Goal: Transaction & Acquisition: Purchase product/service

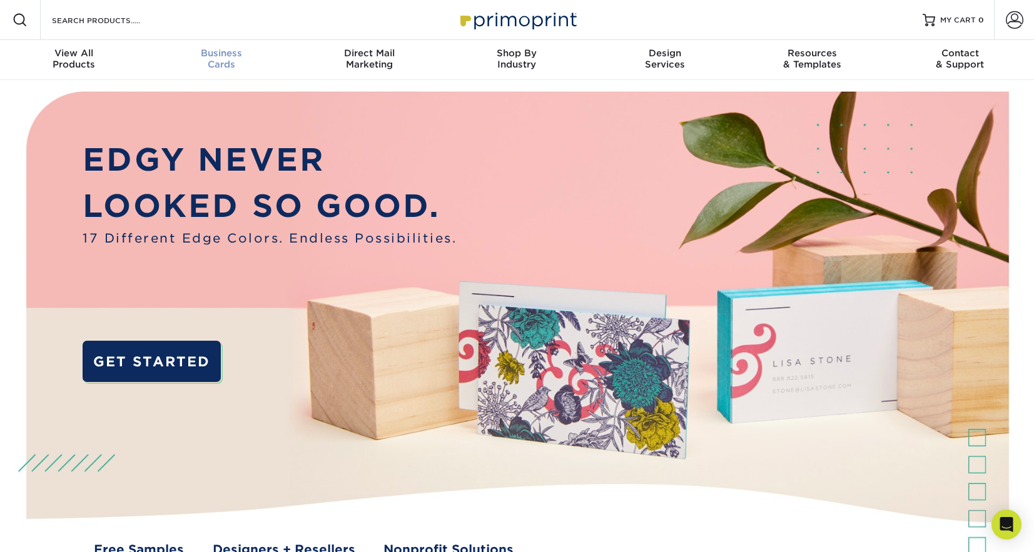
click at [226, 62] on div "Business Cards" at bounding box center [222, 59] width 148 height 23
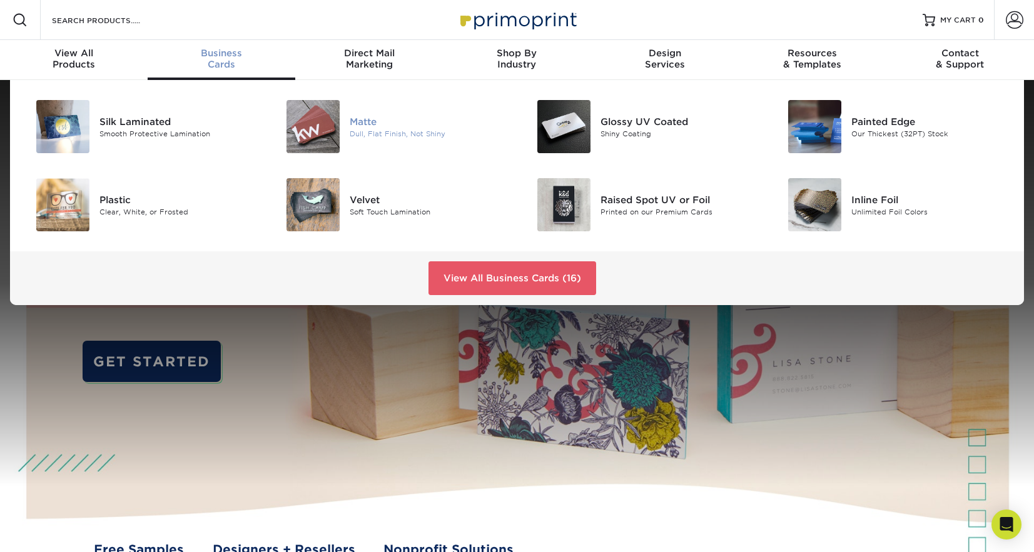
click at [330, 130] on img at bounding box center [313, 126] width 53 height 53
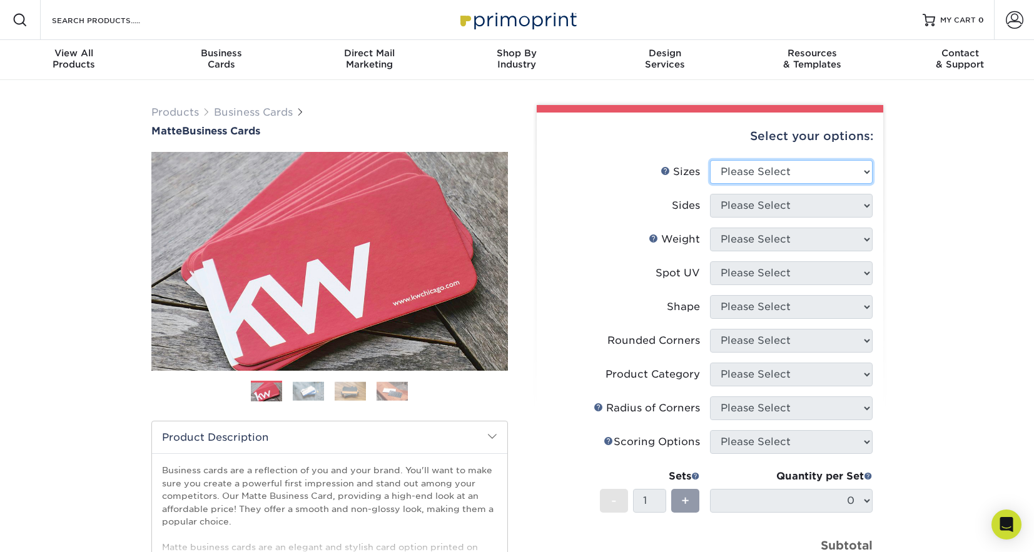
click at [772, 173] on select "Please Select 1.5" x 3.5" - Mini 1.75" x 3.5" - Mini 2" x 2" - Square 2" x 3" -…" at bounding box center [791, 172] width 163 height 24
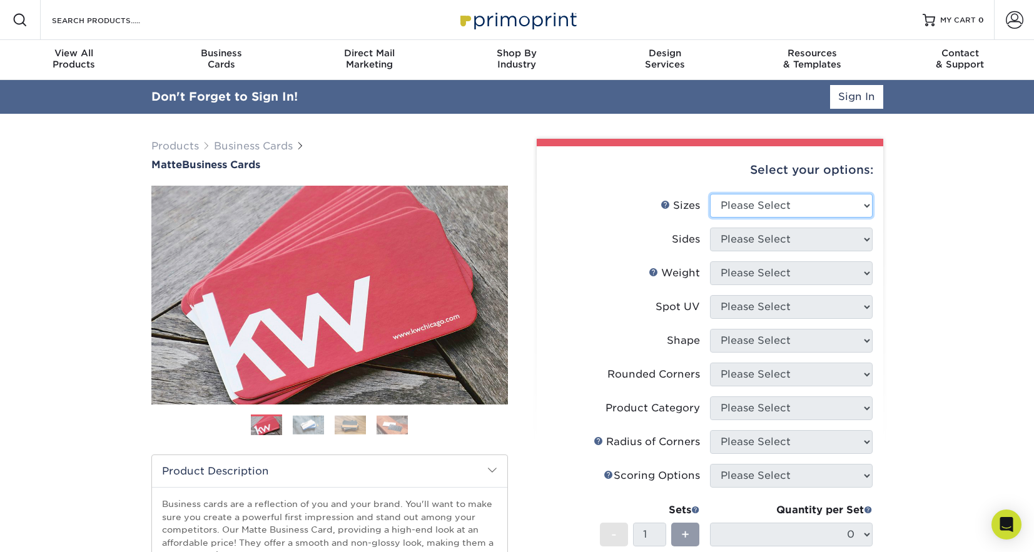
select select "2.00x3.50"
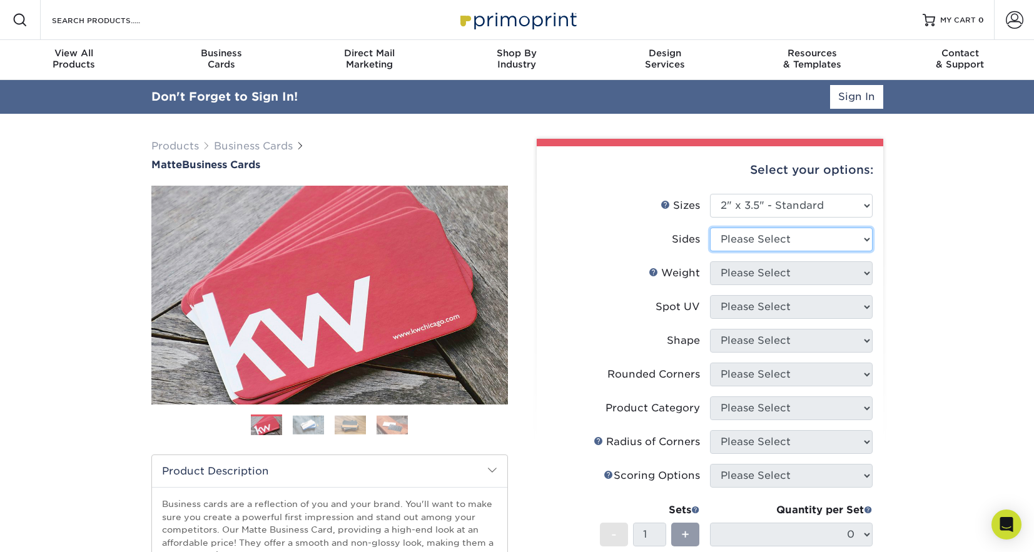
click at [751, 243] on select "Please Select Print Both Sides Print Front Only" at bounding box center [791, 240] width 163 height 24
select select "32d3c223-f82c-492b-b915-ba065a00862f"
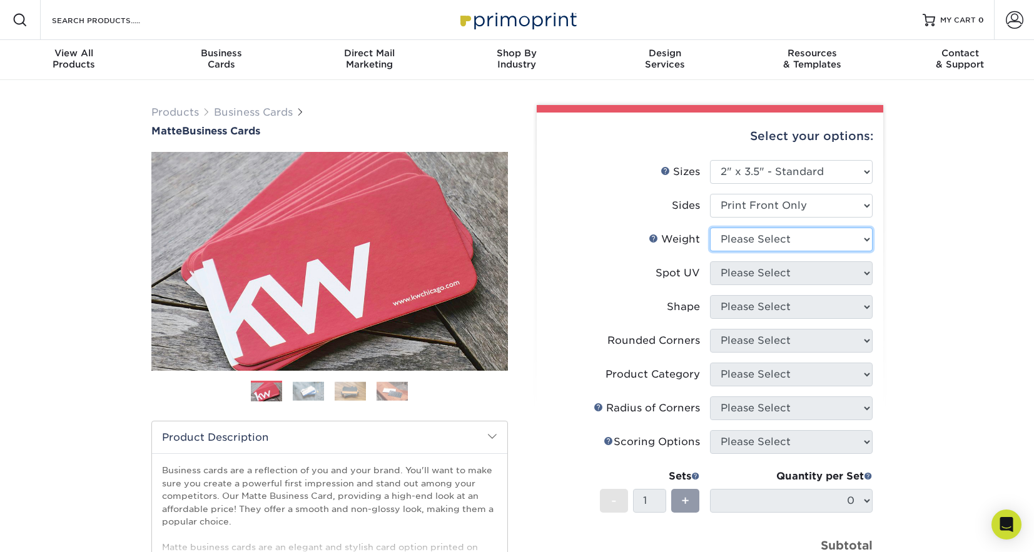
click at [748, 248] on select "Please Select 16PT 14PT" at bounding box center [791, 240] width 163 height 24
select select "16PT"
click at [738, 268] on select "Please Select No Spot UV Front Only" at bounding box center [791, 274] width 163 height 24
select select "3"
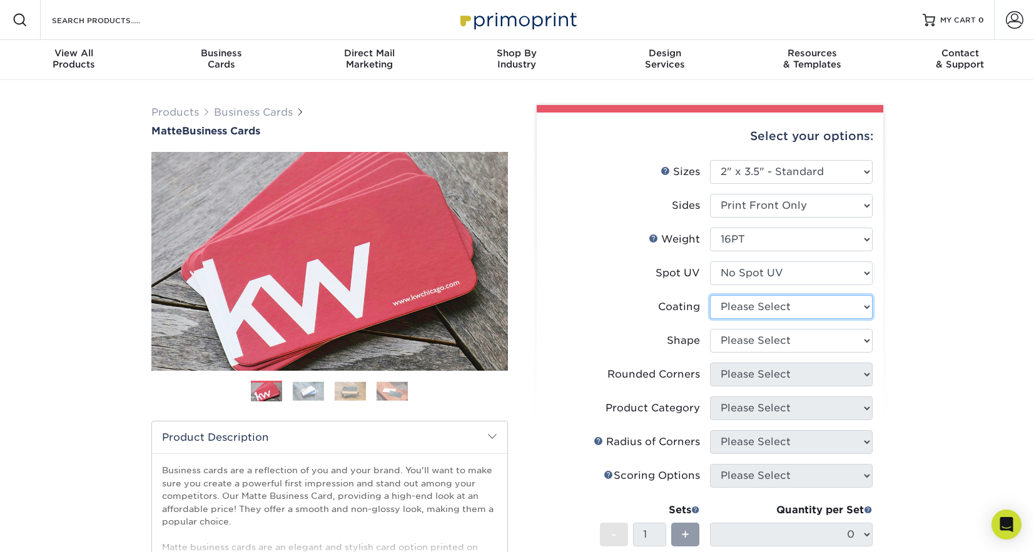
click at [734, 306] on select at bounding box center [791, 307] width 163 height 24
select select "121bb7b5-3b4d-429f-bd8d-bbf80e953313"
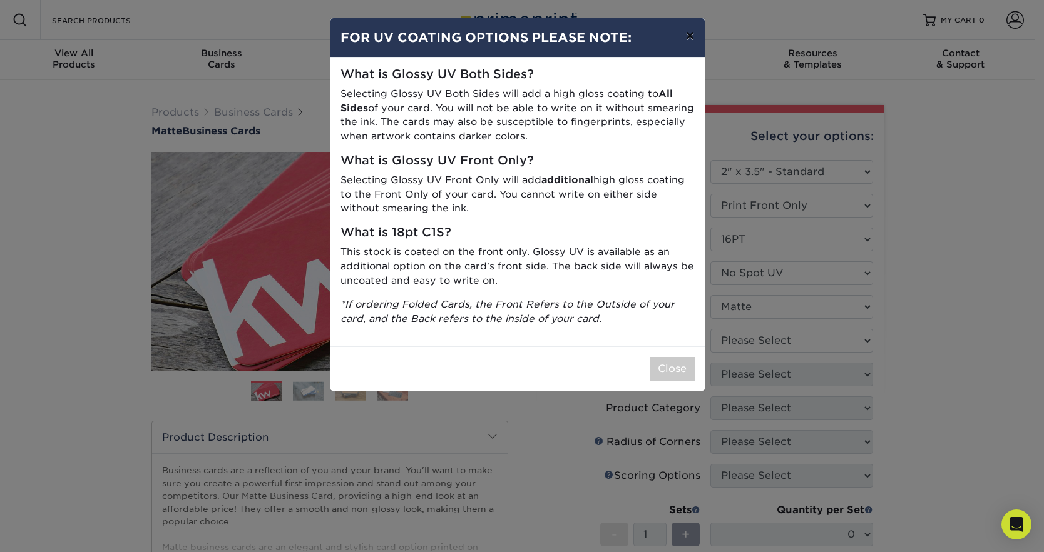
click at [683, 35] on button "×" at bounding box center [689, 35] width 29 height 35
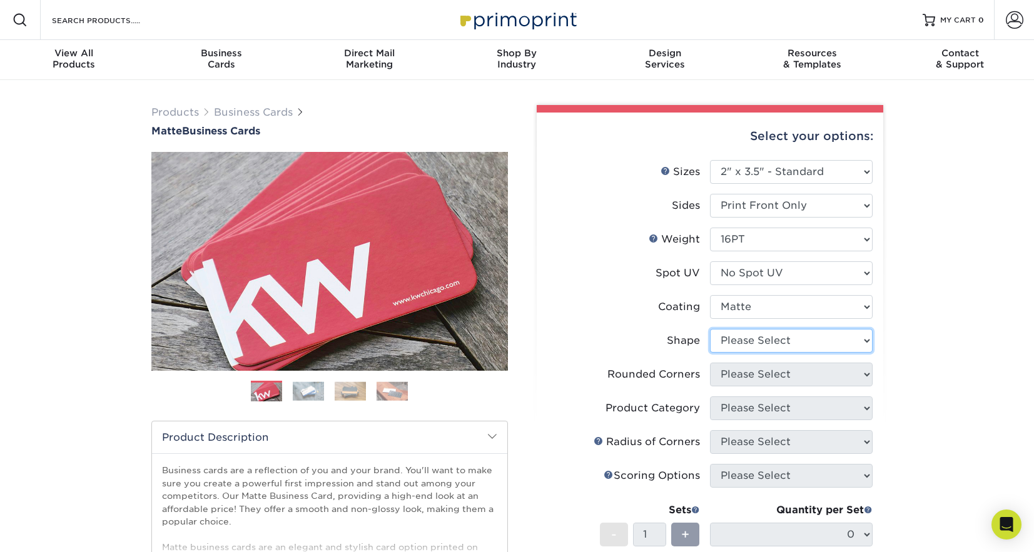
click at [733, 339] on select "Please Select Standard Oval" at bounding box center [791, 341] width 163 height 24
select select "standard"
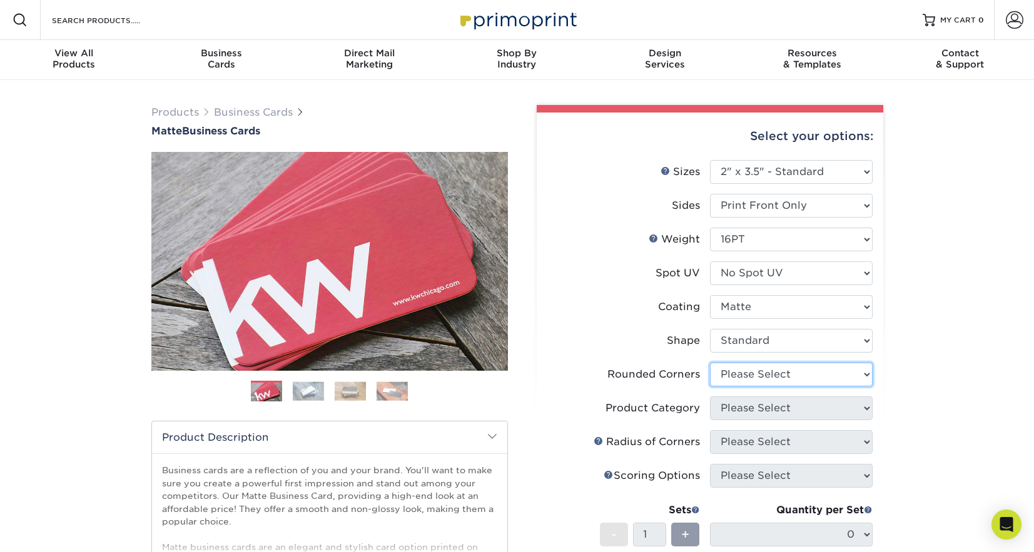
click at [733, 369] on select "Please Select Yes - Round 2 Corners Yes - Round 4 Corners No" at bounding box center [791, 375] width 163 height 24
select select "7672df9e-0e0a-464d-8e1f-920c575e4da3"
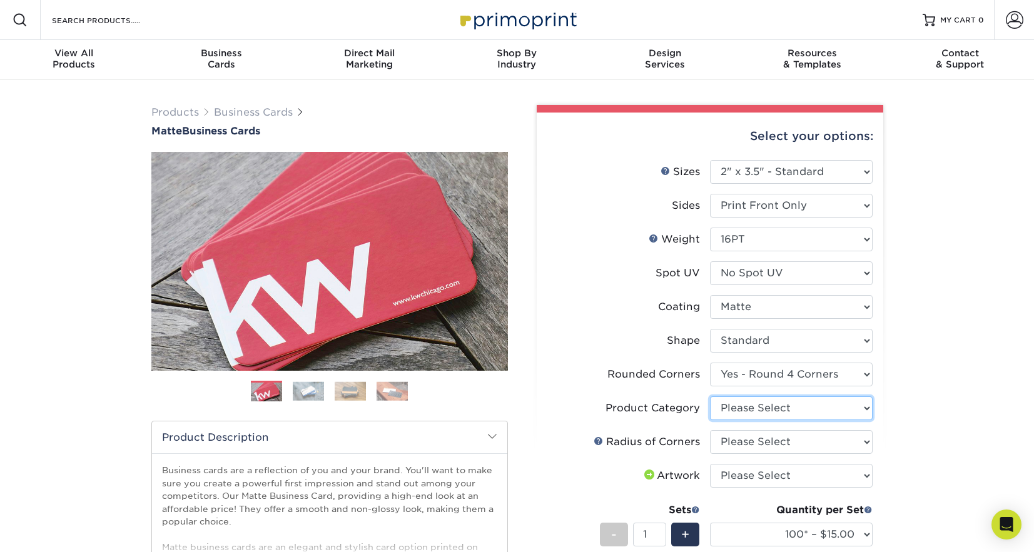
click at [733, 404] on select "Please Select Business Cards" at bounding box center [791, 409] width 163 height 24
select select "3b5148f1-0588-4f88-a218-97bcfdce65c1"
click at [740, 443] on select "Please Select Rounded 1/8" Rounded 1/4"" at bounding box center [791, 442] width 163 height 24
select select "589680c7-ee9a-431b-9d12-d7aeb1386a97"
click at [745, 473] on select "Please Select I will upload files I need a design - $100" at bounding box center [791, 476] width 163 height 24
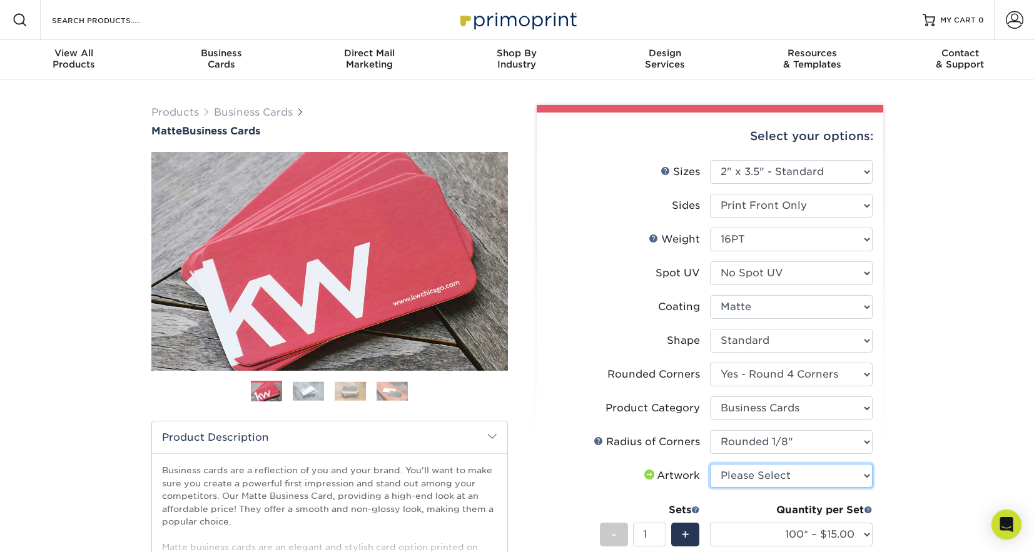
select select "upload"
click at [934, 372] on div "Products Business Cards Matte Business Cards Previous Next 100 $ 9" at bounding box center [517, 469] width 1034 height 779
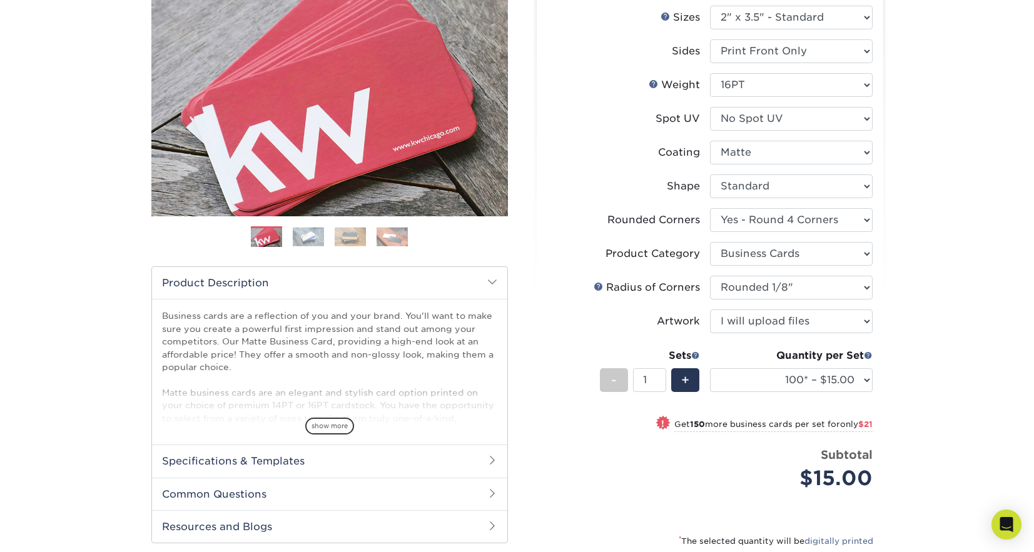
scroll to position [225, 0]
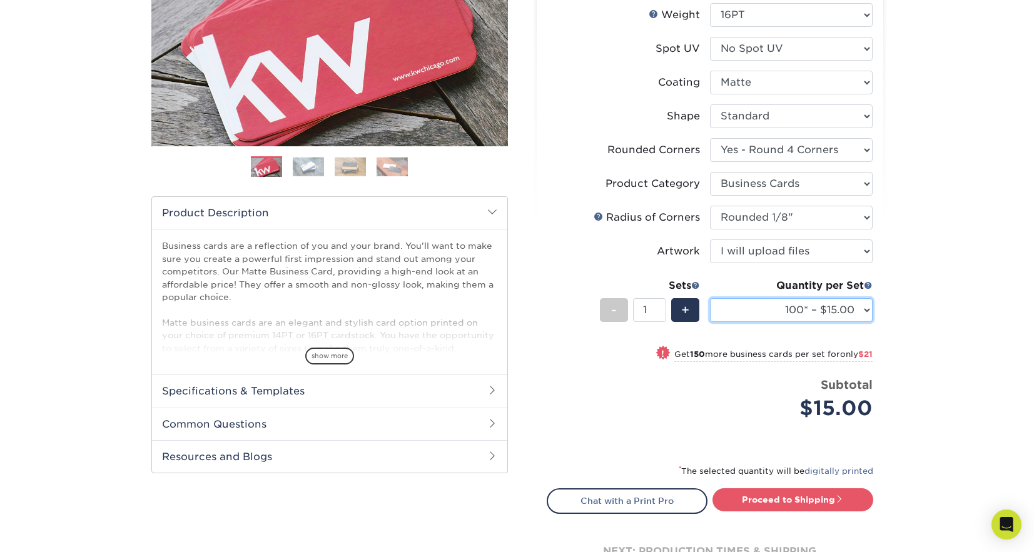
click at [836, 312] on select "100* – $15.00 250* – $36.00 500 – $72.00 1000 – $89.00 2500 – $154.00 5000 – $2…" at bounding box center [791, 310] width 163 height 24
select select "500 – $72.00"
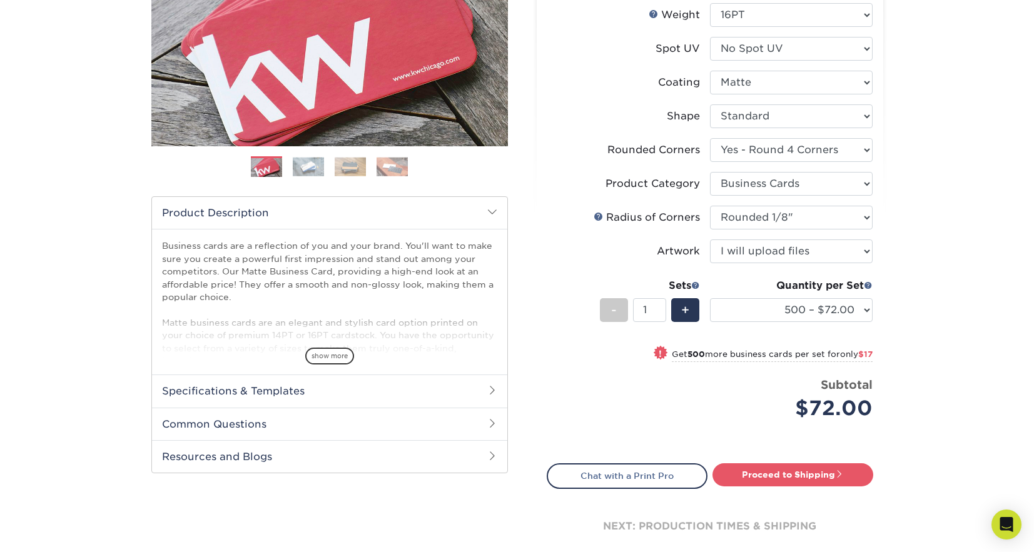
click at [905, 353] on div "Products Business Cards Matte Business Cards Previous Next 100 $ 9" at bounding box center [517, 232] width 1034 height 754
click at [821, 477] on link "Proceed to Shipping" at bounding box center [793, 475] width 161 height 23
type input "Set 1"
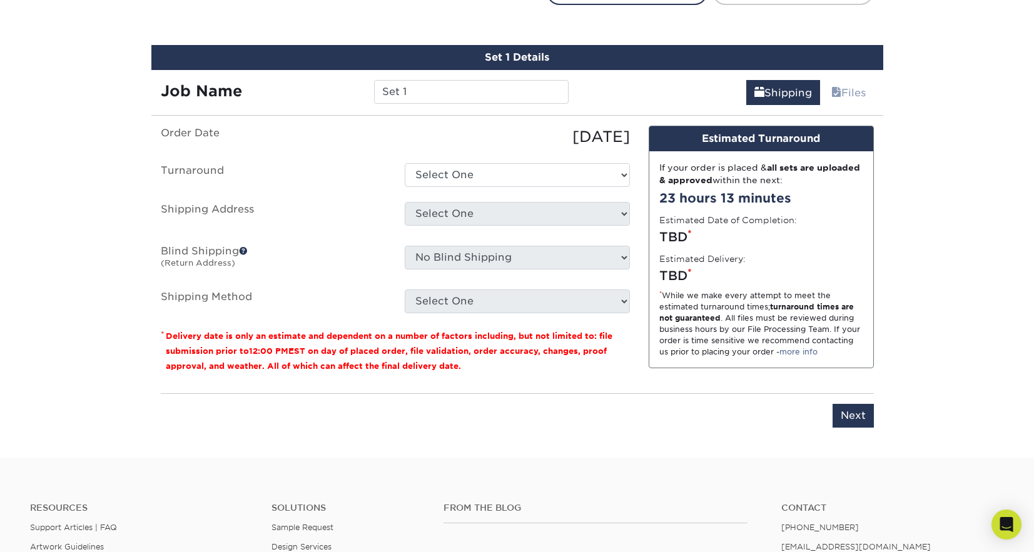
scroll to position [722, 0]
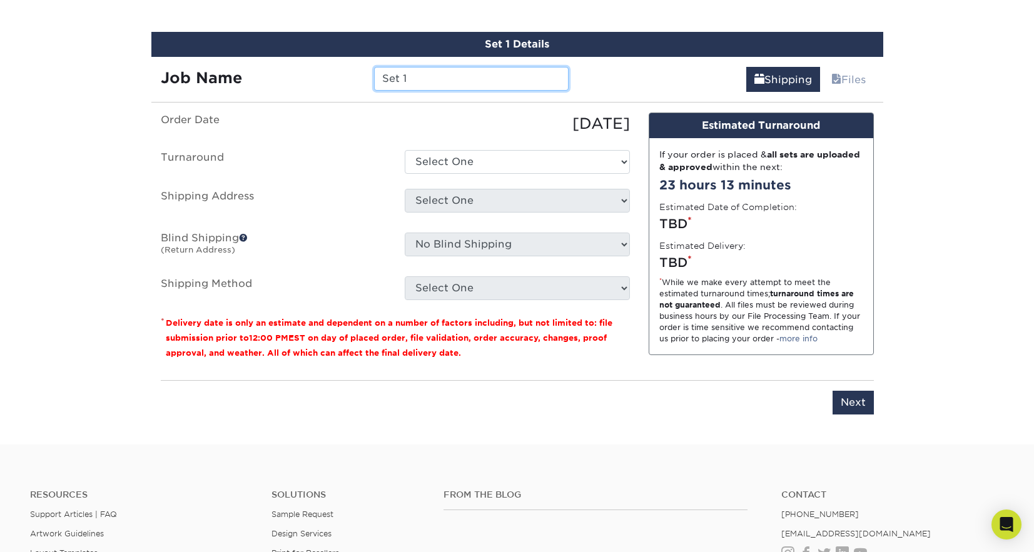
click at [444, 73] on input "Set 1" at bounding box center [471, 79] width 195 height 24
click at [445, 74] on input "Set 1" at bounding box center [471, 79] width 195 height 24
type input "E320 - Folder Cards"
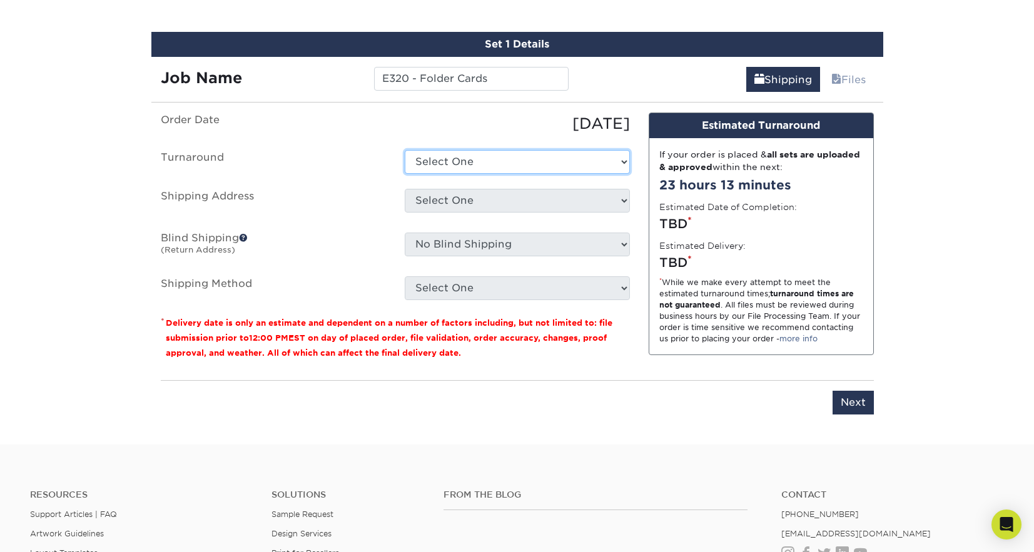
click at [435, 153] on select "Select One 2-4 Business Days 2 Day Next Business Day" at bounding box center [517, 162] width 225 height 24
select select "2fe60066-3d7b-4f14-83ef-aa08e8582511"
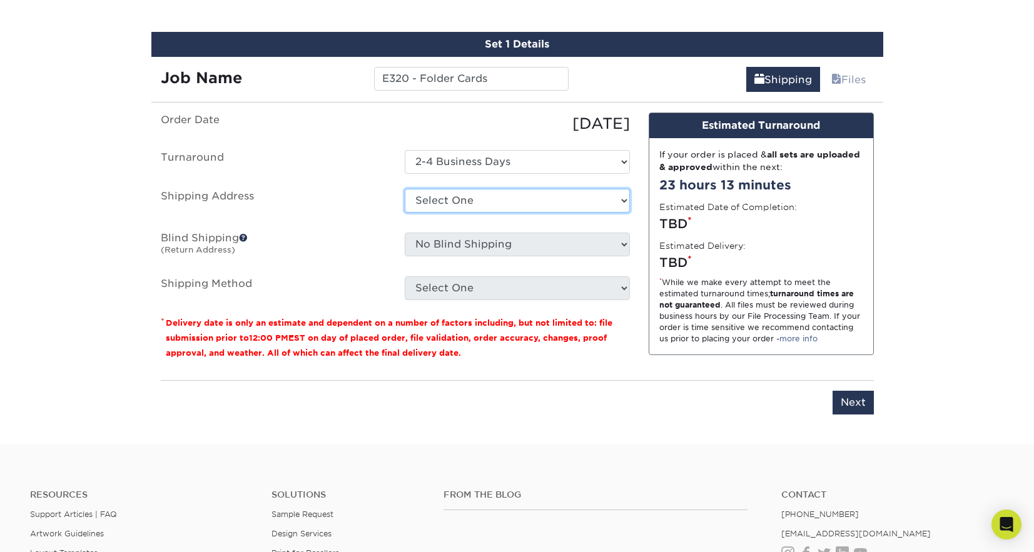
click at [430, 202] on select "Select One + Add New Address - Login" at bounding box center [517, 201] width 225 height 24
select select "-1"
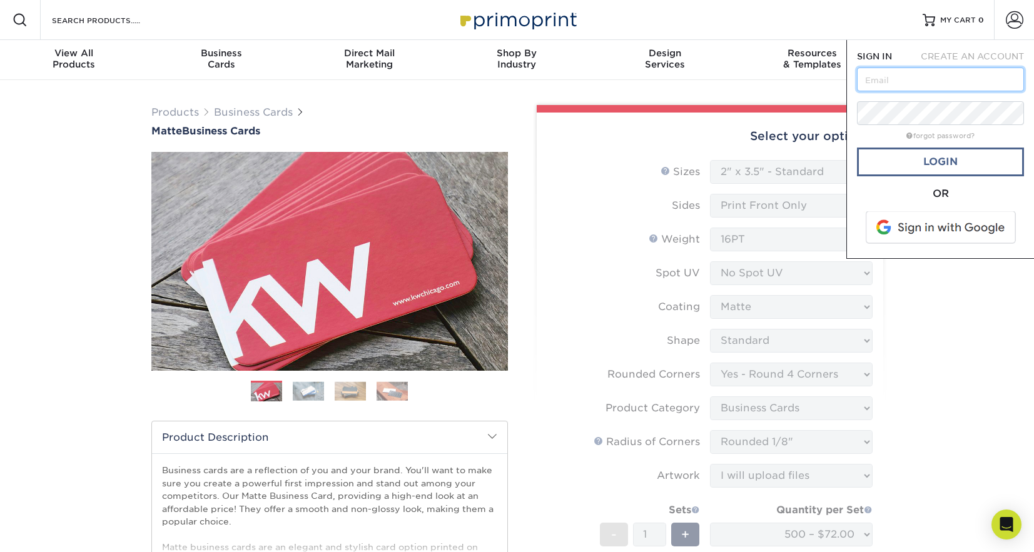
type input "[EMAIL_ADDRESS][DOMAIN_NAME]"
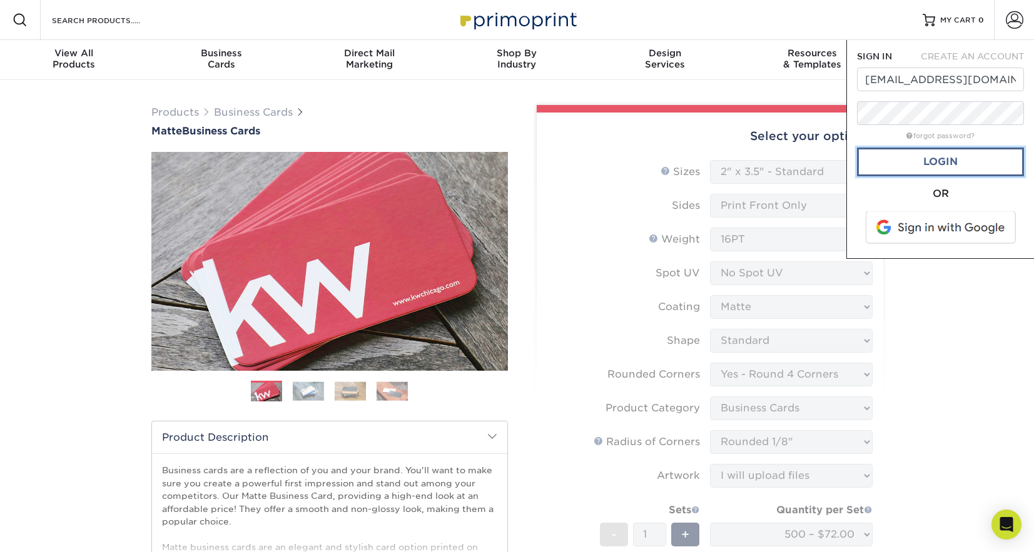
click at [873, 165] on link "Login" at bounding box center [940, 162] width 167 height 29
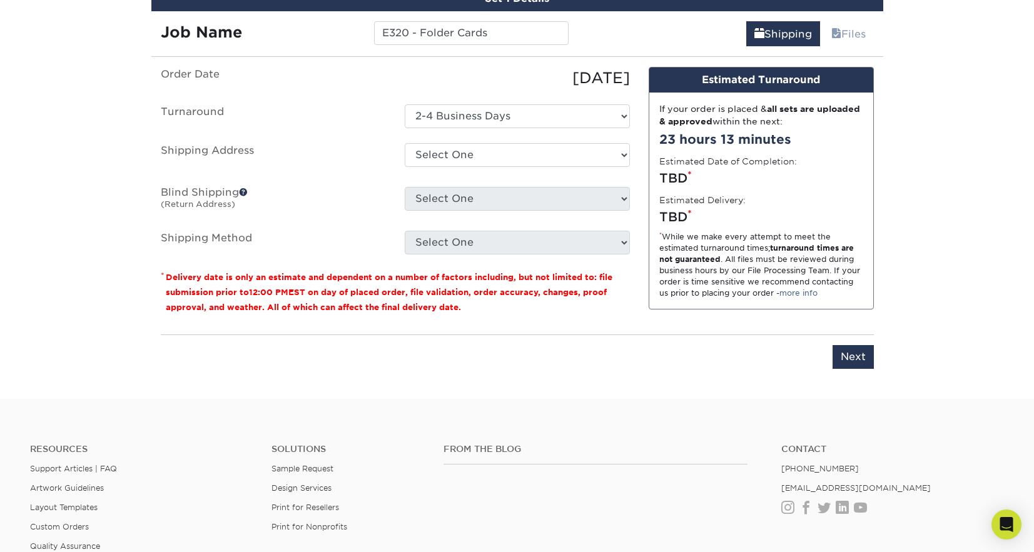
scroll to position [700, 0]
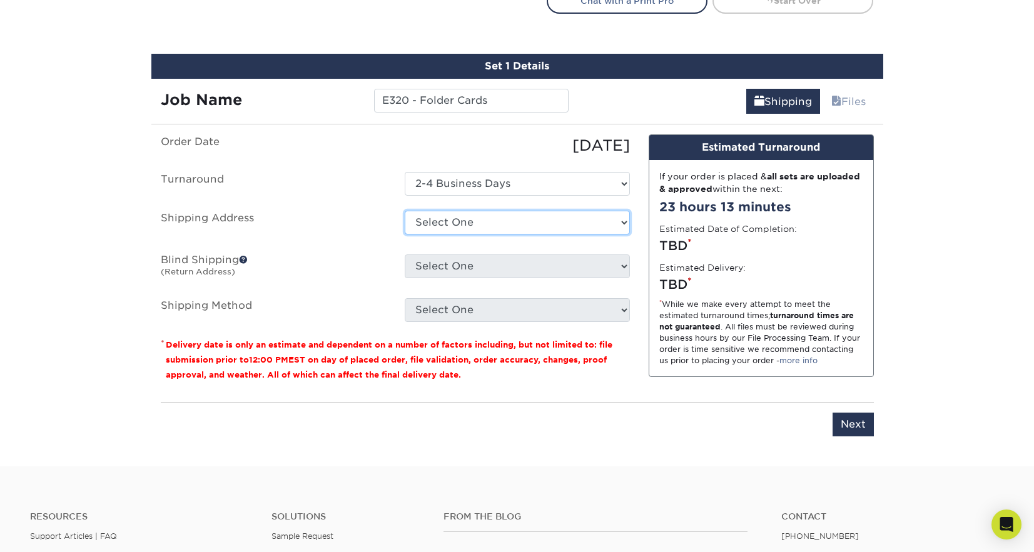
click at [494, 214] on select "Select One 928 ANNA LN, ANDERSON, SC 1428 PEARMAN DAIRY RD, ANDERSON, SC 5788 N…" at bounding box center [517, 223] width 225 height 24
select select "156026"
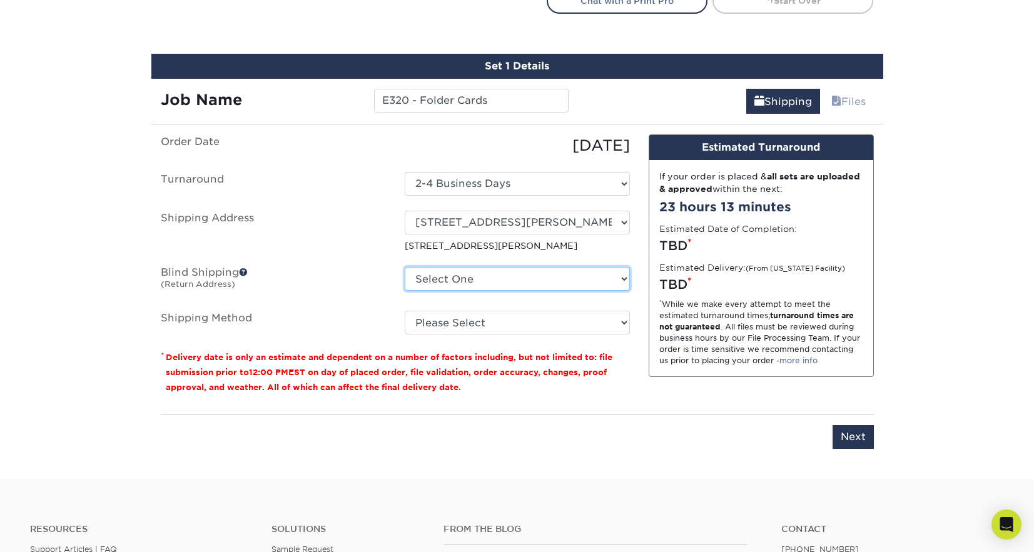
click at [447, 278] on select "Select One 928 ANNA LN, ANDERSON, SC 1428 PEARMAN DAIRY RD, ANDERSON, SC 5788 N…" at bounding box center [517, 279] width 225 height 24
click at [439, 328] on select "Please Select Ground Shipping (+$8.96) 3 Day Shipping Service (+$20.08) 2 Day A…" at bounding box center [517, 323] width 225 height 24
select select "03"
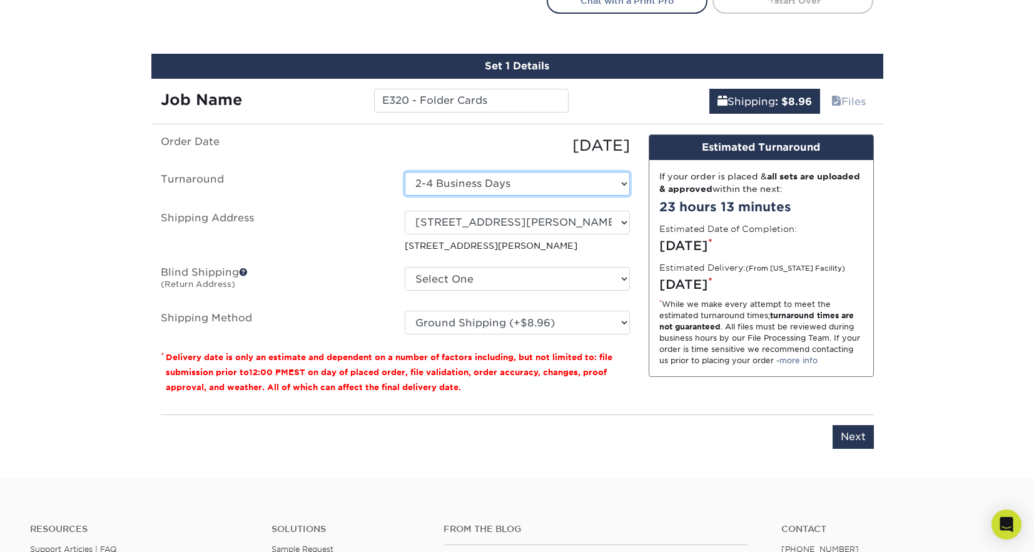
click at [425, 180] on select "Select One 2-4 Business Days 2 Day Next Business Day" at bounding box center [517, 184] width 225 height 24
select select "84b45dfa-9cb4-4ebe-9f0e-583cd67a1869"
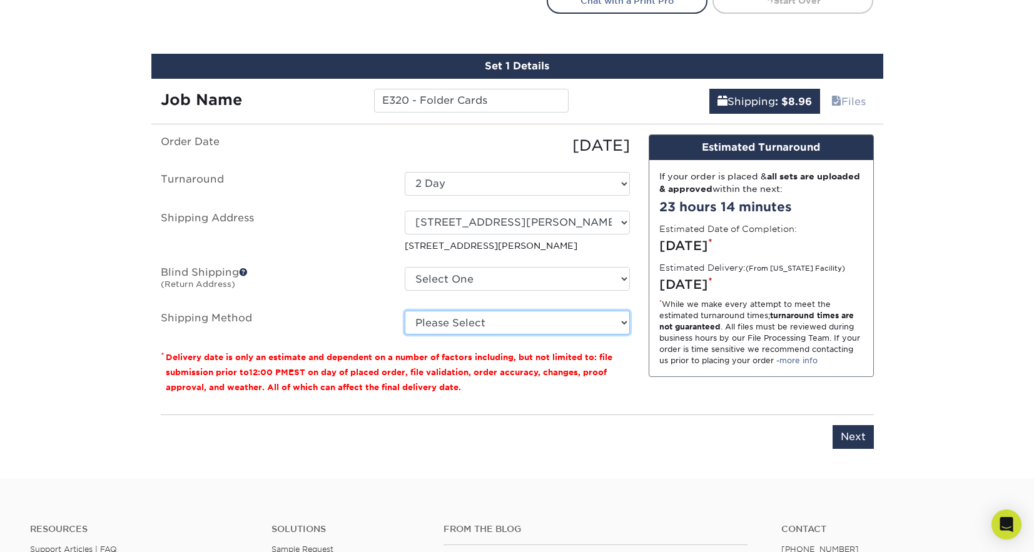
click at [445, 324] on select "Please Select Ground Shipping (+$8.96) 3 Day Shipping Service (+$20.08) 2 Day A…" at bounding box center [517, 323] width 225 height 24
select select "03"
click at [345, 229] on label "Shipping Address" at bounding box center [273, 231] width 244 height 41
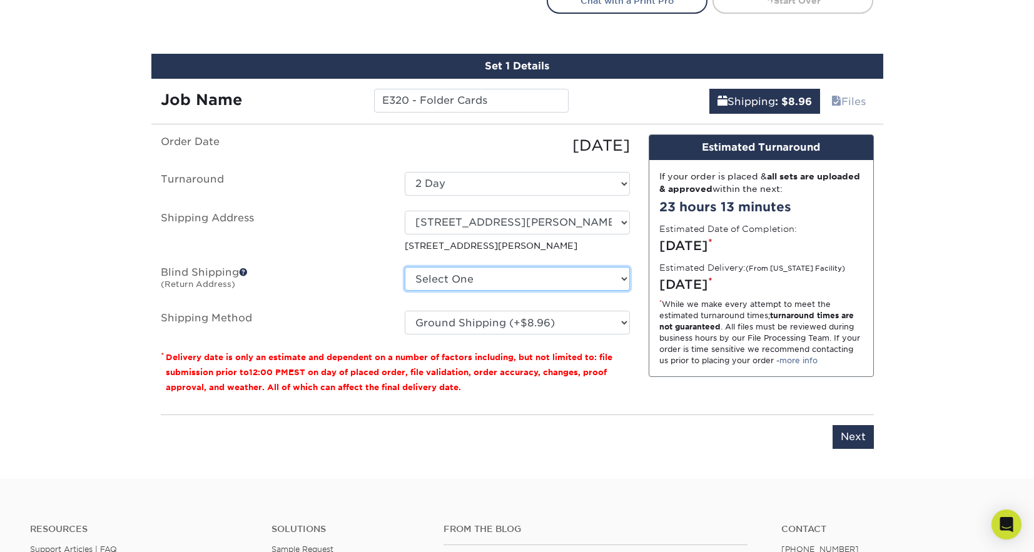
click at [447, 281] on select "Select One 928 ANNA LN, ANDERSON, SC 1428 PEARMAN DAIRY RD, ANDERSON, SC 5788 N…" at bounding box center [517, 279] width 225 height 24
click at [844, 435] on input "Next" at bounding box center [853, 437] width 41 height 24
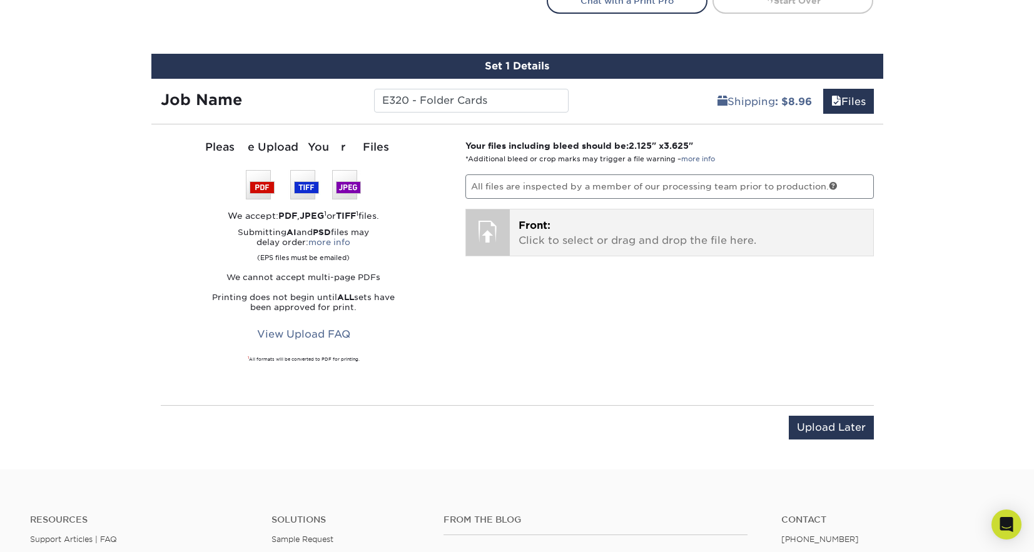
click at [554, 238] on p "Front: Click to select or drag and drop the file here." at bounding box center [692, 233] width 346 height 30
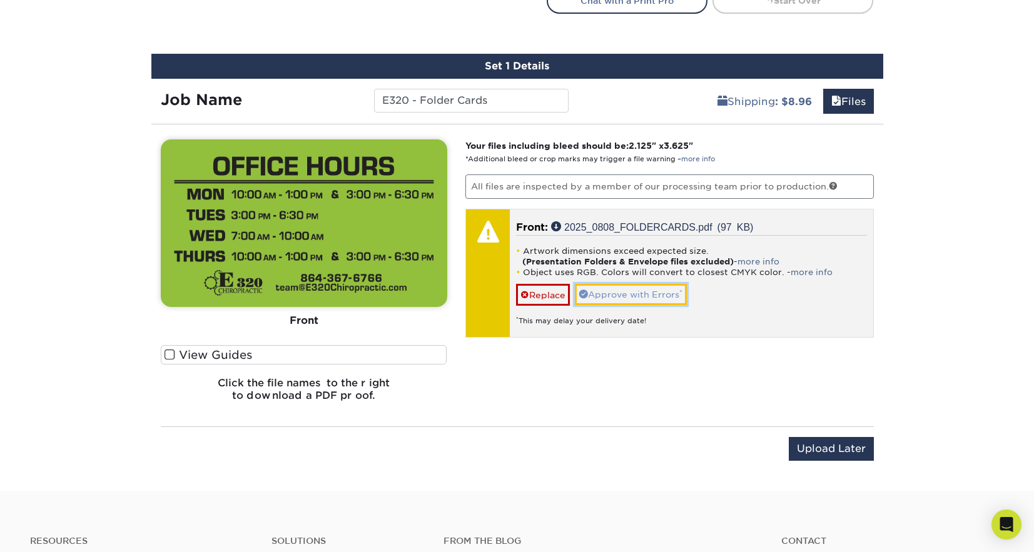
click at [643, 298] on link "Approve with Errors *" at bounding box center [631, 294] width 112 height 21
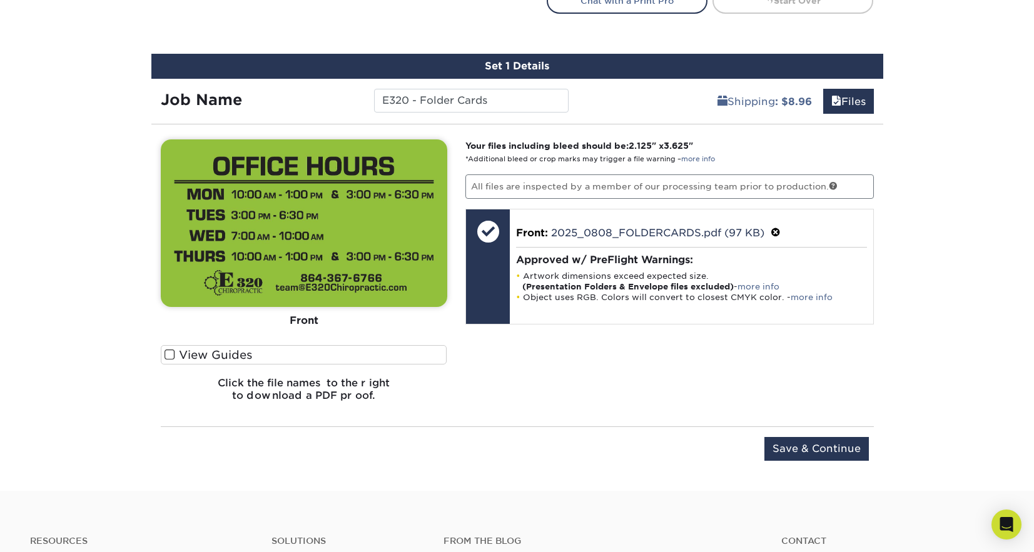
click at [198, 362] on label "View Guides" at bounding box center [304, 354] width 287 height 19
click at [0, 0] on input "View Guides" at bounding box center [0, 0] width 0 height 0
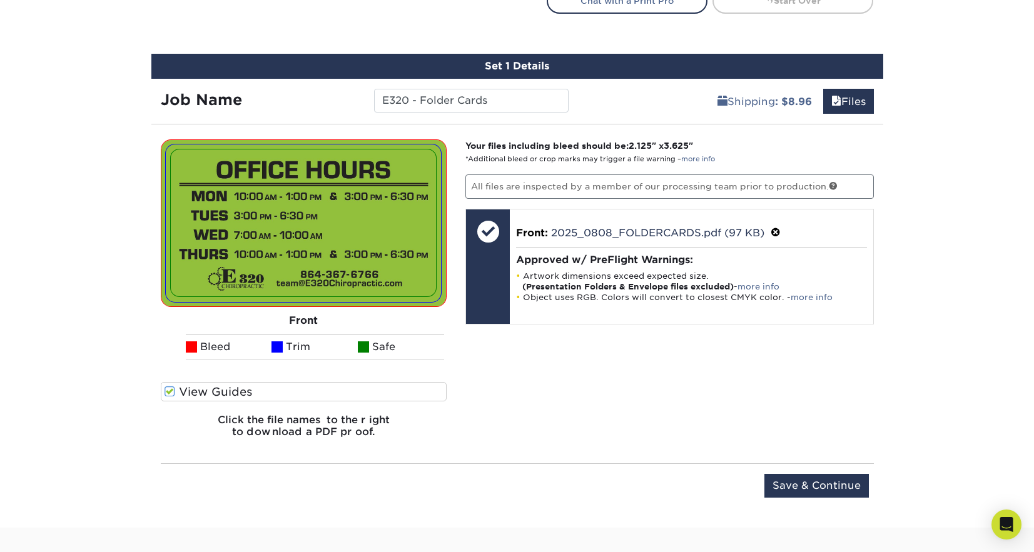
click at [198, 358] on li "Bleed" at bounding box center [229, 347] width 86 height 25
click at [176, 393] on label "View Guides" at bounding box center [304, 391] width 287 height 19
click at [0, 0] on input "View Guides" at bounding box center [0, 0] width 0 height 0
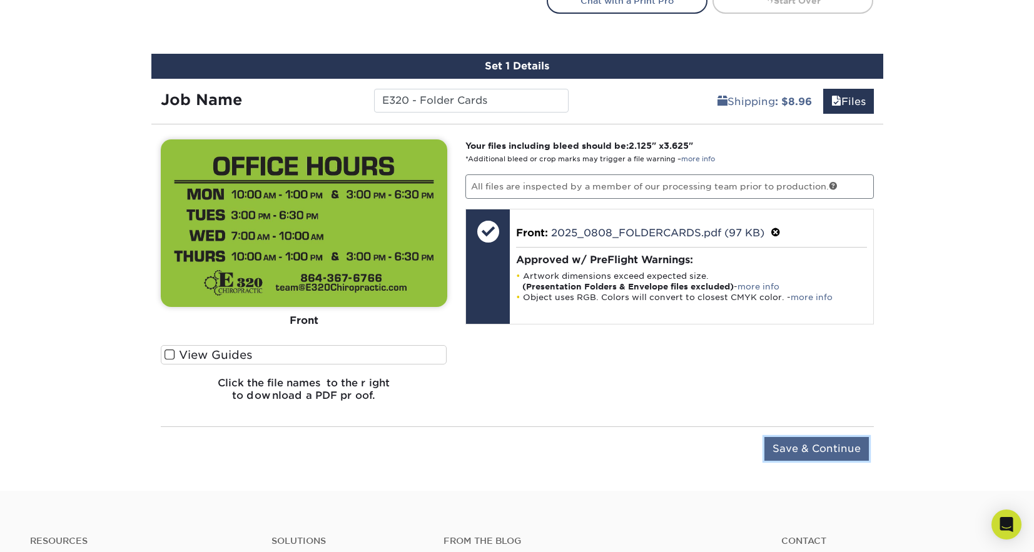
click at [801, 445] on input "Save & Continue" at bounding box center [817, 449] width 104 height 24
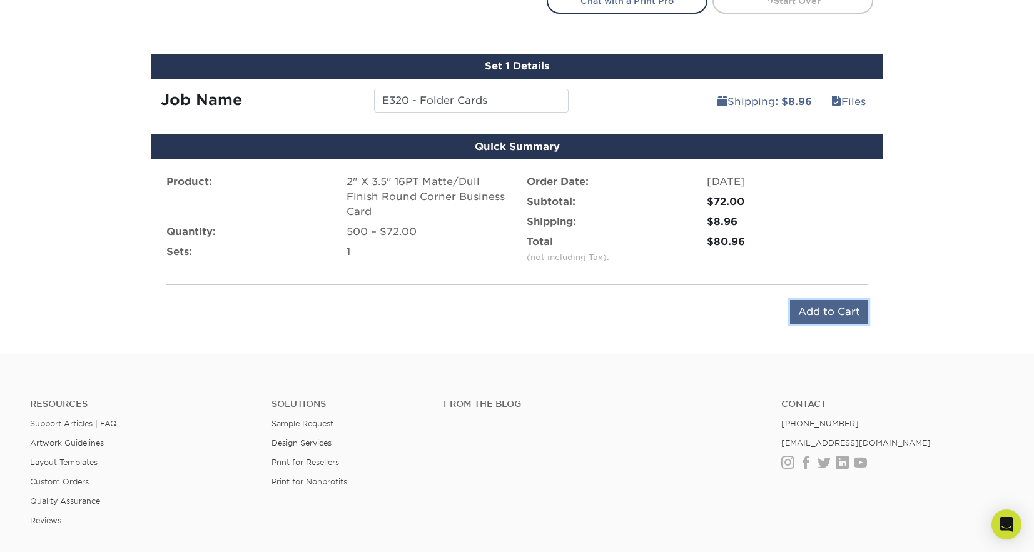
click at [825, 312] on input "Add to Cart" at bounding box center [829, 312] width 78 height 24
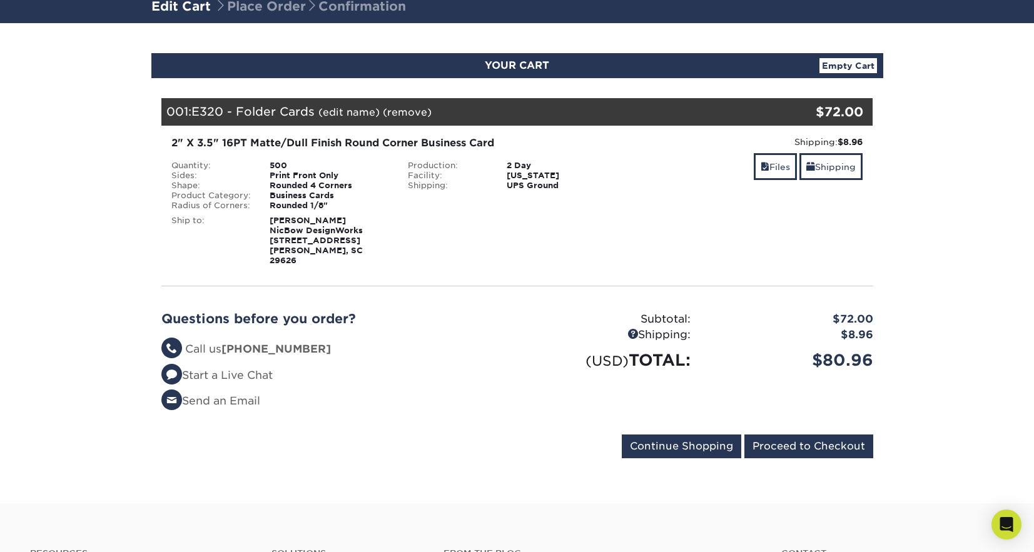
scroll to position [96, 0]
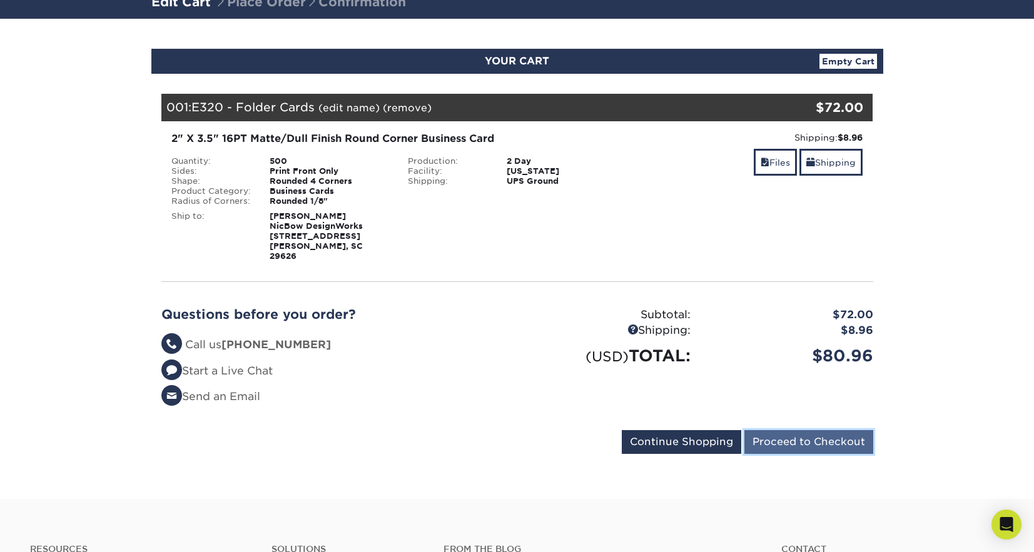
click at [804, 430] on input "Proceed to Checkout" at bounding box center [809, 442] width 129 height 24
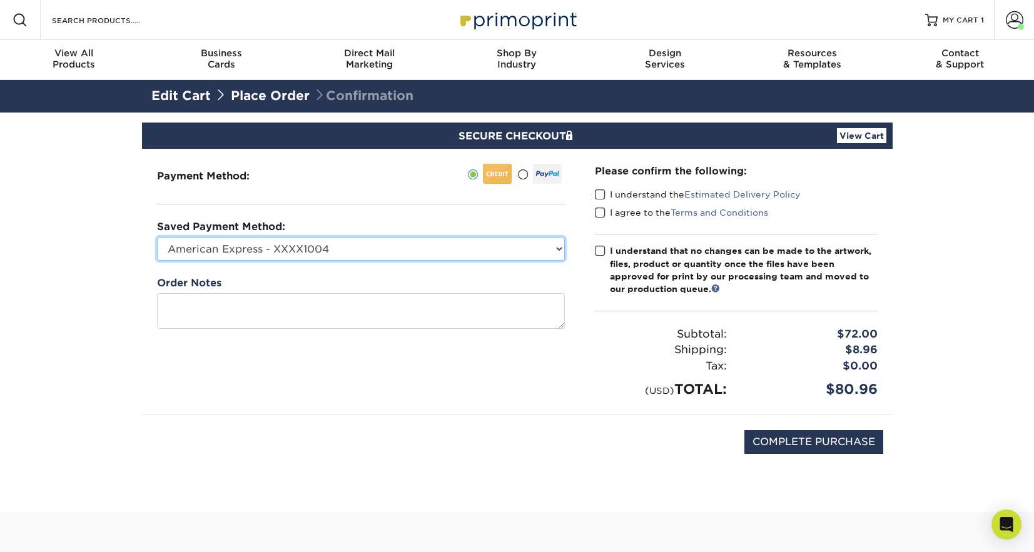
click at [425, 255] on select "American Express - XXXX1004 Visa - XXXX0916 Visa - XXXX3757 Visa - XXXX3757 New…" at bounding box center [361, 249] width 408 height 24
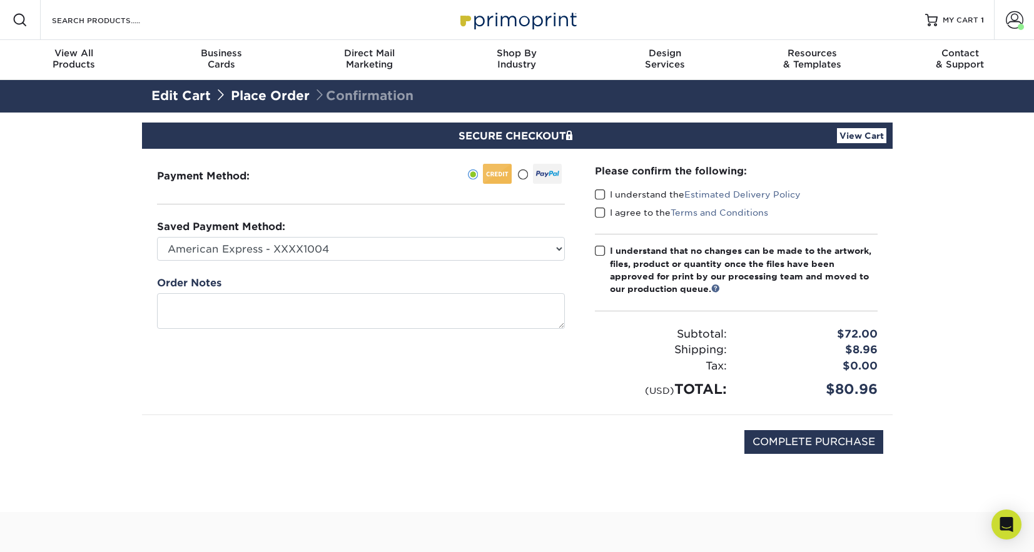
click at [524, 171] on span at bounding box center [522, 175] width 11 height 12
click at [0, 0] on input "radio" at bounding box center [0, 0] width 0 height 0
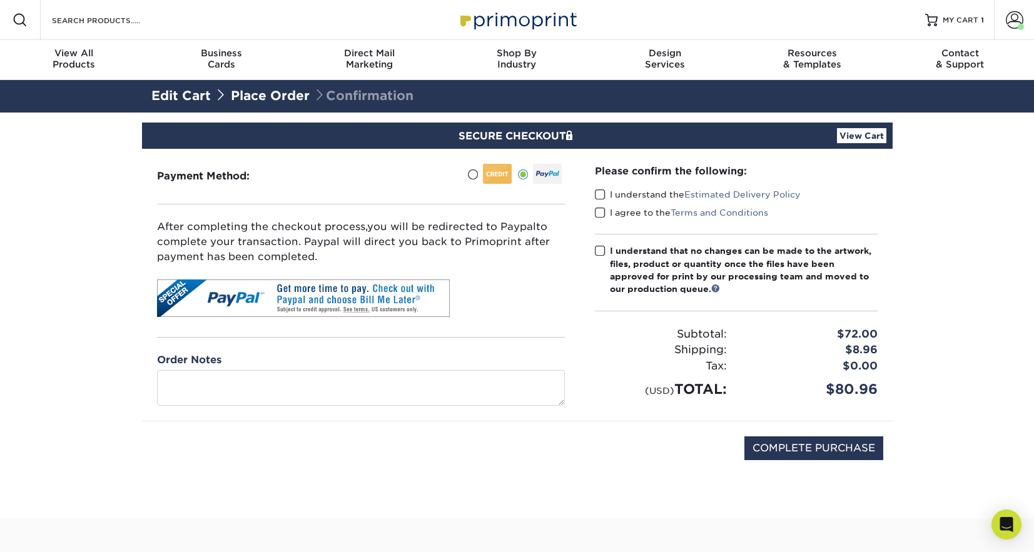
click at [597, 200] on span at bounding box center [600, 195] width 11 height 12
click at [0, 0] on input "I understand the Estimated Delivery Policy" at bounding box center [0, 0] width 0 height 0
click at [598, 209] on span at bounding box center [600, 213] width 11 height 12
click at [0, 0] on input "I agree to the Terms and Conditions" at bounding box center [0, 0] width 0 height 0
click at [601, 243] on div "Please confirm the following: I understand the Estimated Delivery Policy I agre…" at bounding box center [736, 282] width 283 height 236
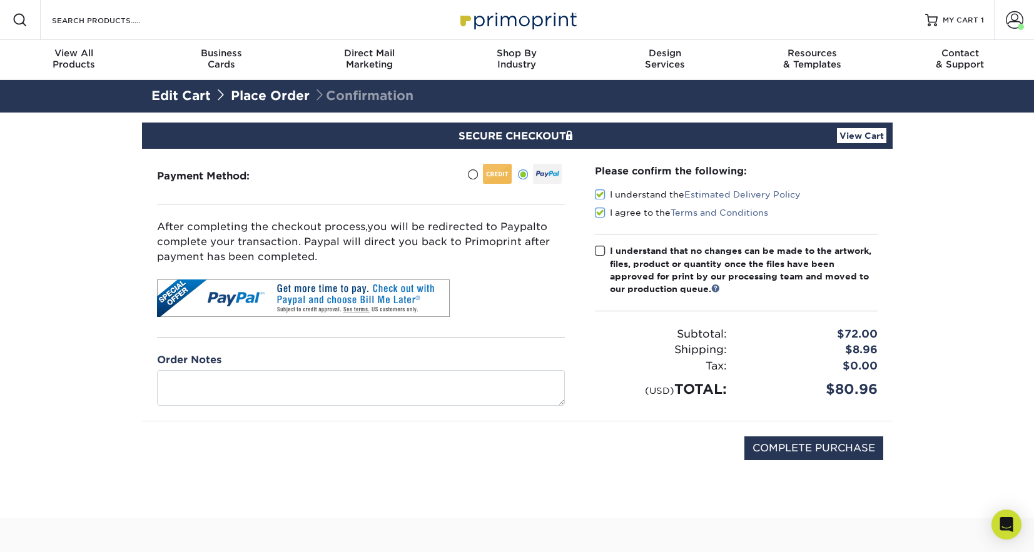
click at [603, 250] on span at bounding box center [600, 251] width 11 height 12
click at [0, 0] on input "I understand that no changes can be made to the artwork, files, product or quan…" at bounding box center [0, 0] width 0 height 0
click at [781, 451] on input "COMPLETE PURCHASE" at bounding box center [814, 449] width 139 height 24
type input "PROCESSING, PLEASE WAIT..."
